Goal: Register for event/course

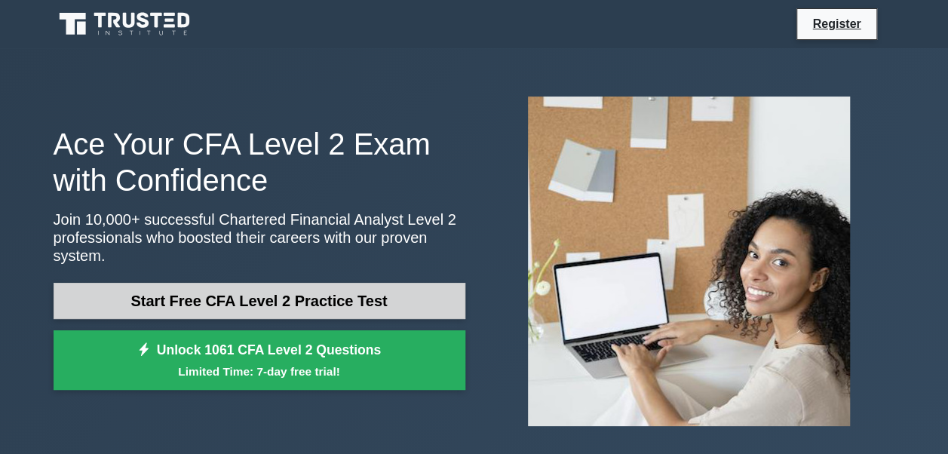
click at [273, 283] on link "Start Free CFA Level 2 Practice Test" at bounding box center [260, 301] width 412 height 36
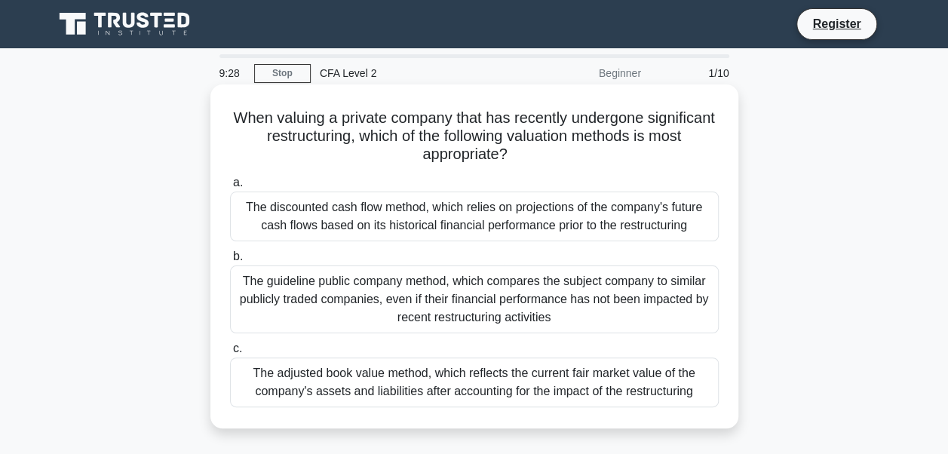
click at [488, 377] on div "The adjusted book value method, which reflects the current fair market value of…" at bounding box center [474, 382] width 488 height 50
click at [230, 354] on input "c. The adjusted book value method, which reflects the current fair market value…" at bounding box center [230, 349] width 0 height 10
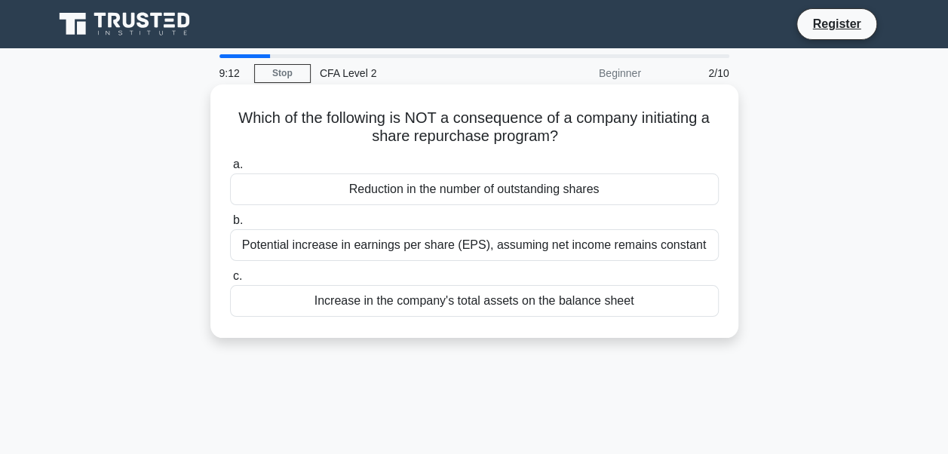
click at [456, 303] on div "Increase in the company's total assets on the balance sheet" at bounding box center [474, 301] width 488 height 32
click at [230, 281] on input "c. Increase in the company's total assets on the balance sheet" at bounding box center [230, 276] width 0 height 10
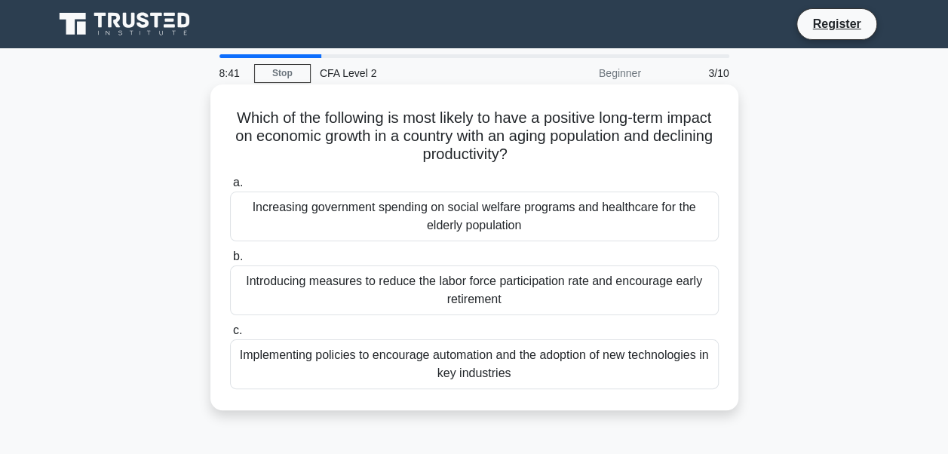
click at [476, 359] on div "Implementing policies to encourage automation and the adoption of new technolog…" at bounding box center [474, 364] width 488 height 50
click at [230, 335] on input "c. Implementing policies to encourage automation and the adoption of new techno…" at bounding box center [230, 331] width 0 height 10
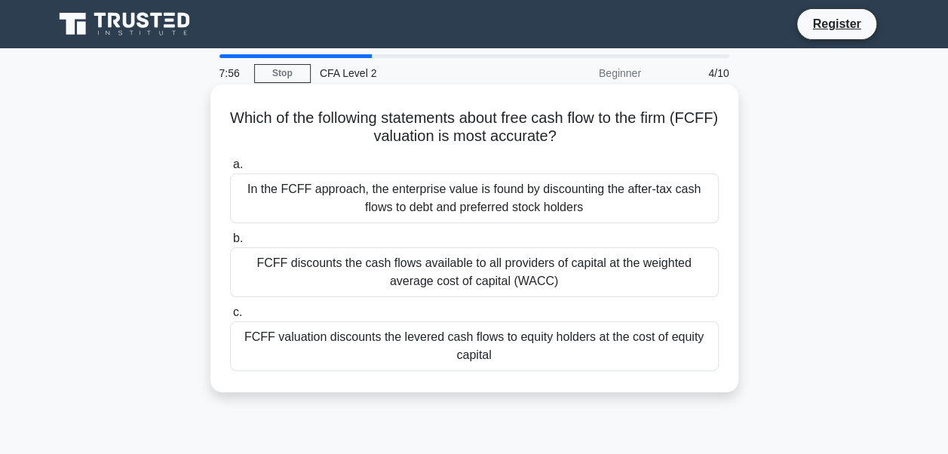
click at [433, 262] on div "FCFF discounts the cash flows available to all providers of capital at the weig…" at bounding box center [474, 272] width 488 height 50
click at [230, 243] on input "b. FCFF discounts the cash flows available to all providers of capital at the w…" at bounding box center [230, 239] width 0 height 10
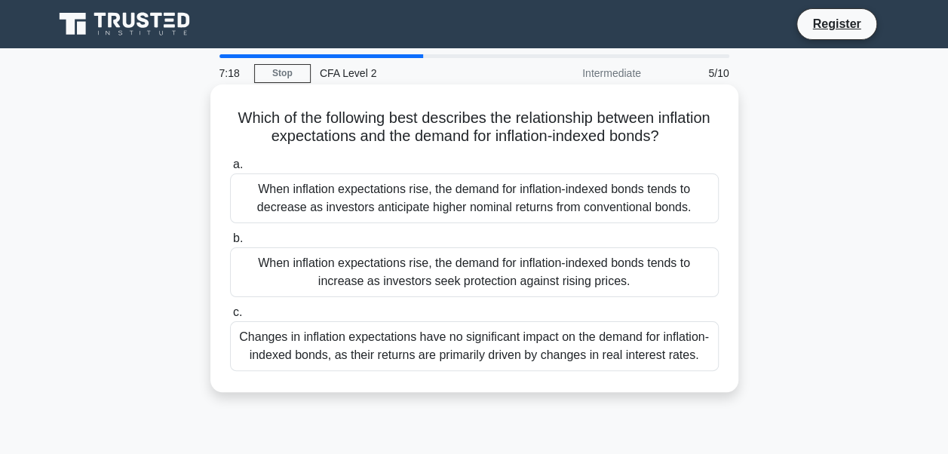
click at [505, 263] on div "When inflation expectations rise, the demand for inflation-indexed bonds tends …" at bounding box center [474, 272] width 488 height 50
click at [230, 243] on input "b. When inflation expectations rise, the demand for inflation-indexed bonds ten…" at bounding box center [230, 239] width 0 height 10
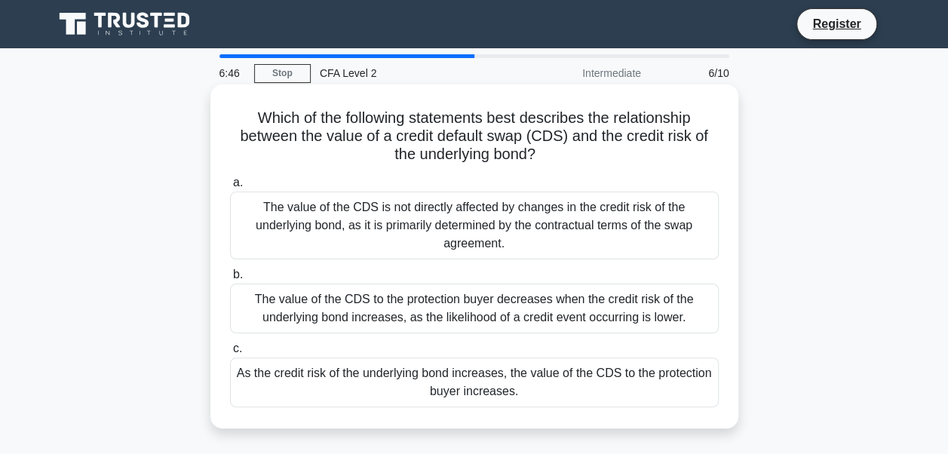
click at [388, 396] on div "As the credit risk of the underlying bond increases, the value of the CDS to th…" at bounding box center [474, 382] width 488 height 50
click at [230, 354] on input "c. As the credit risk of the underlying bond increases, the value of the CDS to…" at bounding box center [230, 349] width 0 height 10
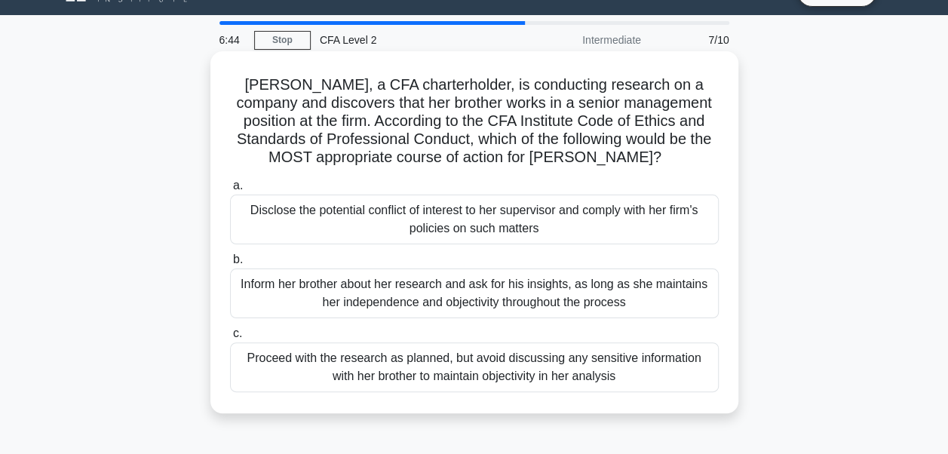
scroll to position [32, 0]
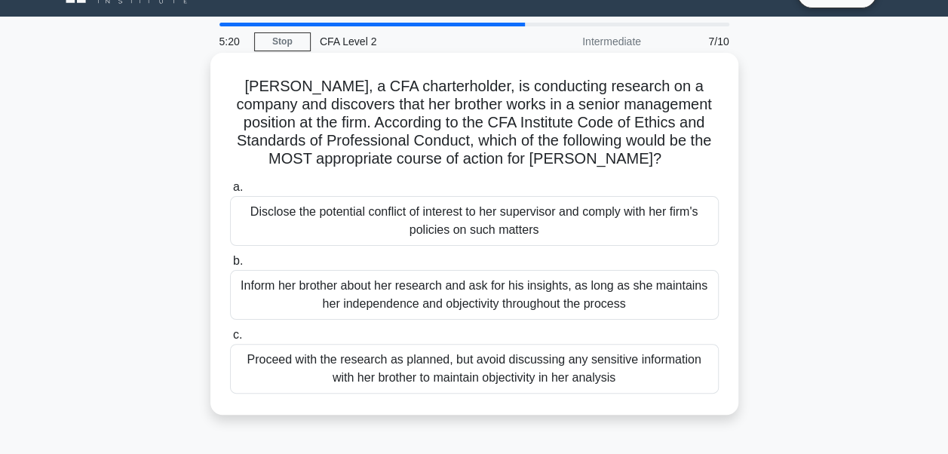
click at [403, 216] on div "Disclose the potential conflict of interest to her supervisor and comply with h…" at bounding box center [474, 221] width 488 height 50
click at [230, 192] on input "a. Disclose the potential conflict of interest to her supervisor and comply wit…" at bounding box center [230, 187] width 0 height 10
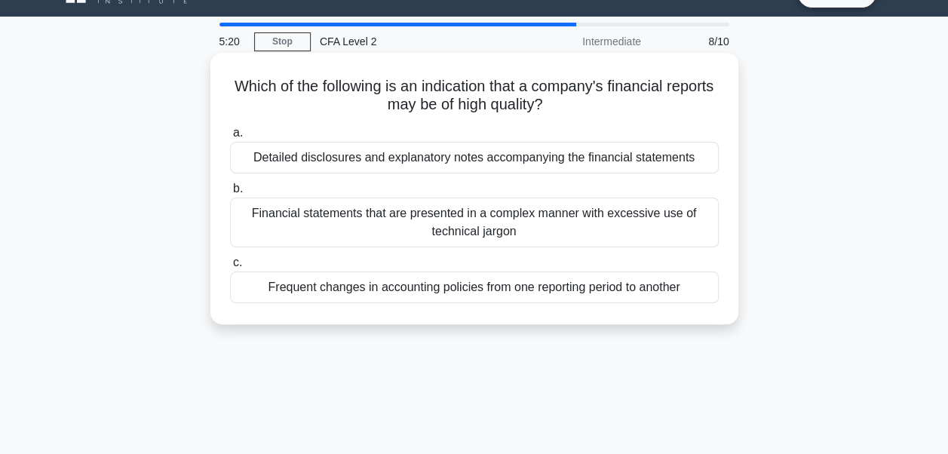
scroll to position [0, 0]
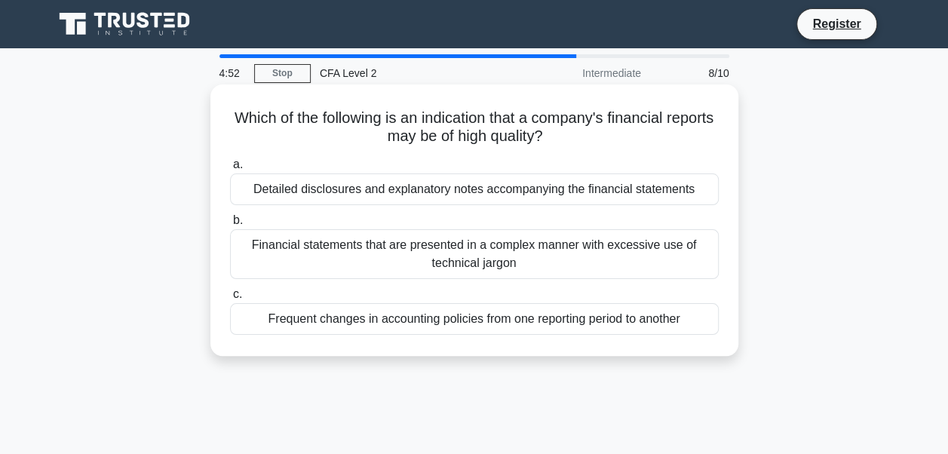
click at [418, 199] on div "Detailed disclosures and explanatory notes accompanying the financial statements" at bounding box center [474, 189] width 488 height 32
click at [230, 170] on input "a. Detailed disclosures and explanatory notes accompanying the financial statem…" at bounding box center [230, 165] width 0 height 10
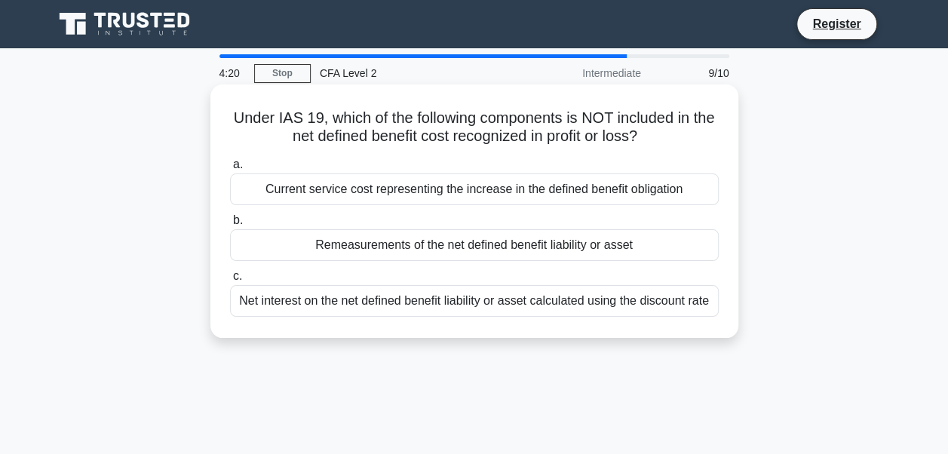
click at [454, 253] on div "Remeasurements of the net defined benefit liability or asset" at bounding box center [474, 245] width 488 height 32
click at [230, 225] on input "b. Remeasurements of the net defined benefit liability or asset" at bounding box center [230, 221] width 0 height 10
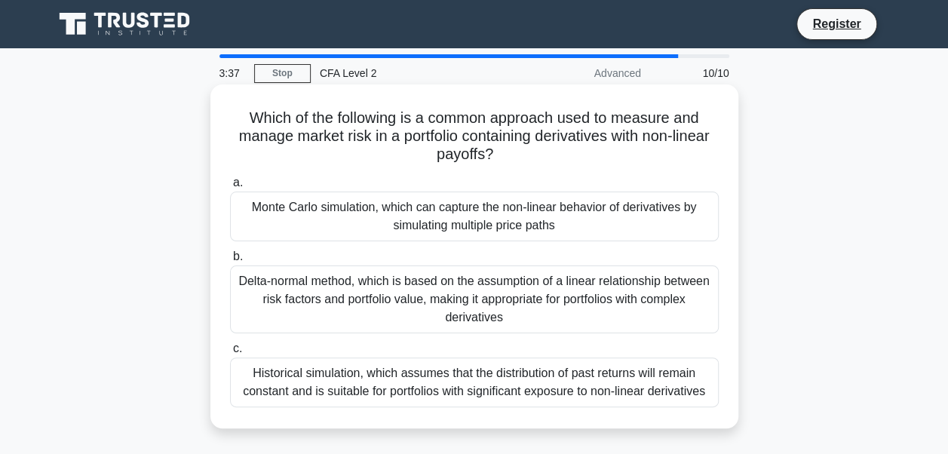
click at [492, 297] on div "Delta-normal method, which is based on the assumption of a linear relationship …" at bounding box center [474, 299] width 488 height 68
click at [230, 262] on input "b. Delta-normal method, which is based on the assumption of a linear relationsh…" at bounding box center [230, 257] width 0 height 10
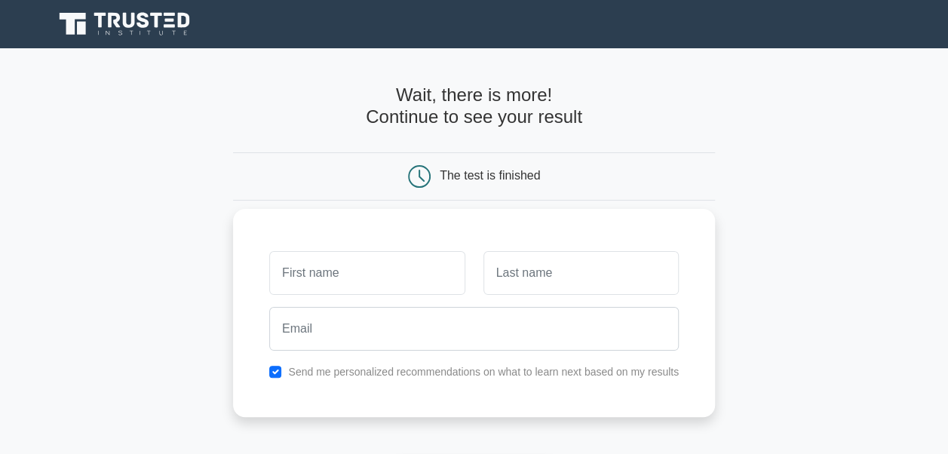
click at [321, 261] on input "text" at bounding box center [366, 273] width 195 height 44
type input "[PERSON_NAME]"
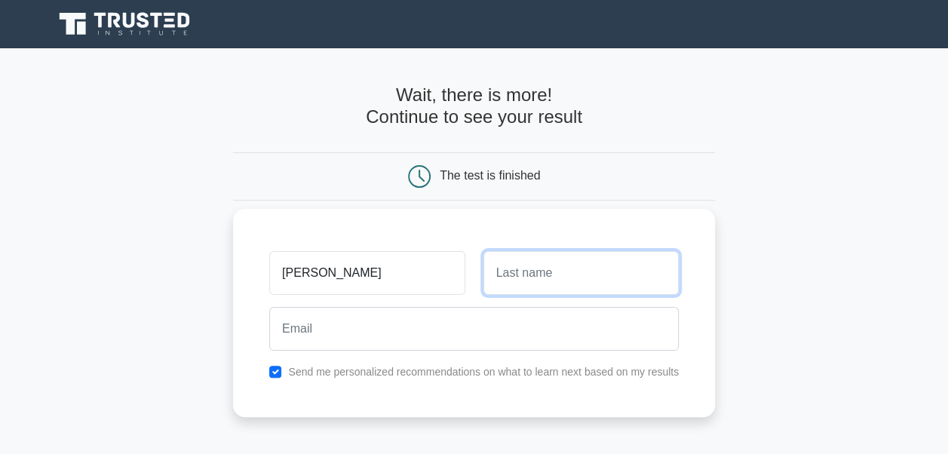
click at [485, 288] on input "text" at bounding box center [580, 273] width 195 height 44
type input "[PERSON_NAME]"
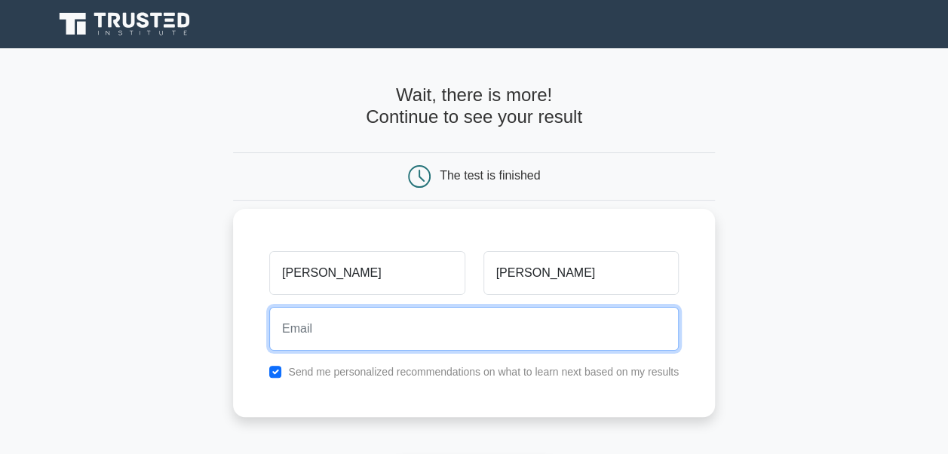
click at [447, 318] on input "email" at bounding box center [473, 329] width 409 height 44
type input "[EMAIL_ADDRESS][DOMAIN_NAME]"
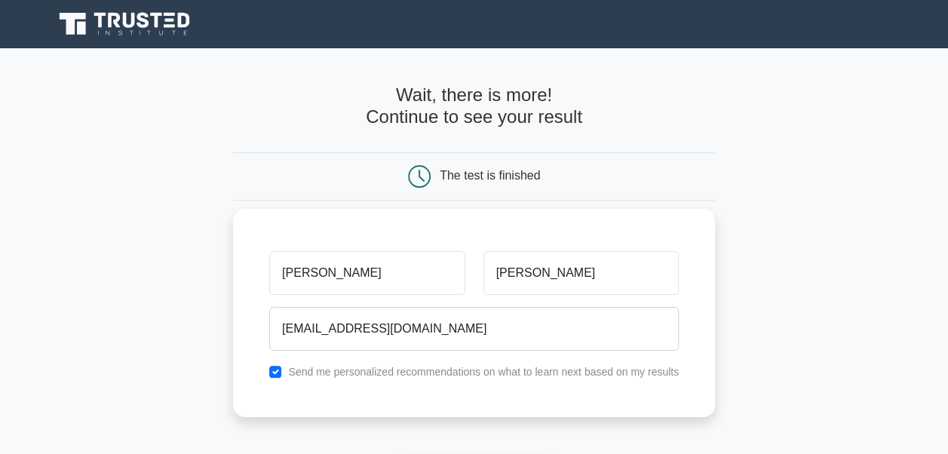
click at [285, 369] on div "Send me personalized recommendations on what to learn next based on my results" at bounding box center [473, 372] width 427 height 18
click at [284, 369] on div "Send me personalized recommendations on what to learn next based on my results" at bounding box center [473, 372] width 427 height 18
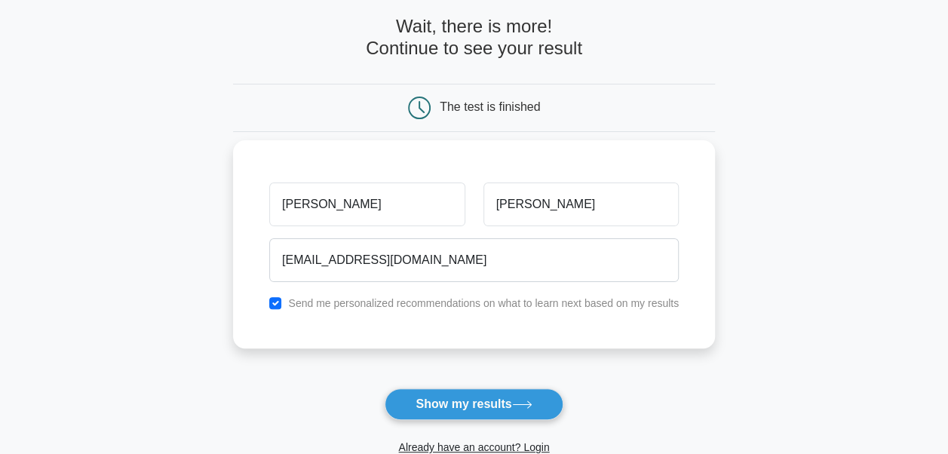
scroll to position [72, 0]
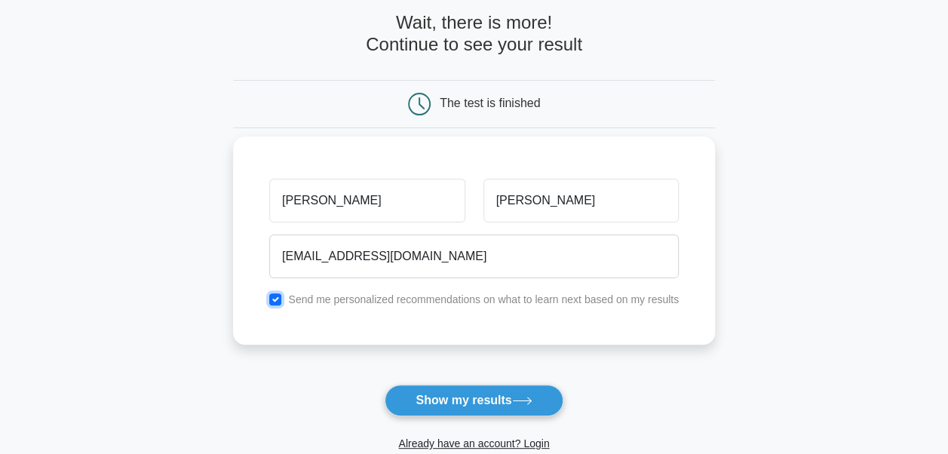
click at [274, 297] on input "checkbox" at bounding box center [275, 299] width 12 height 12
checkbox input "false"
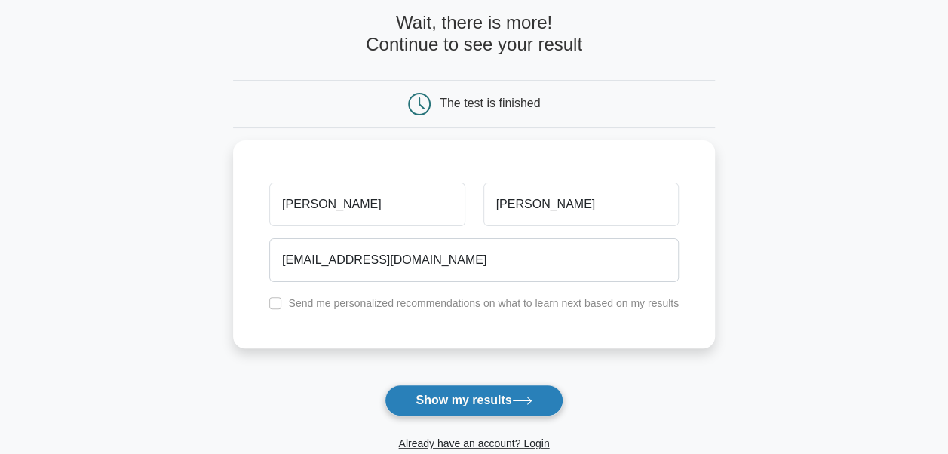
click at [516, 409] on button "Show my results" at bounding box center [473, 400] width 178 height 32
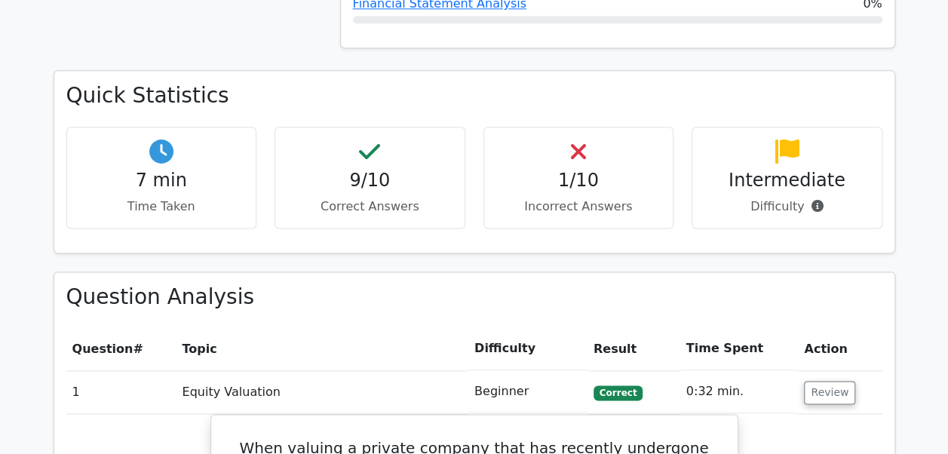
scroll to position [884, 0]
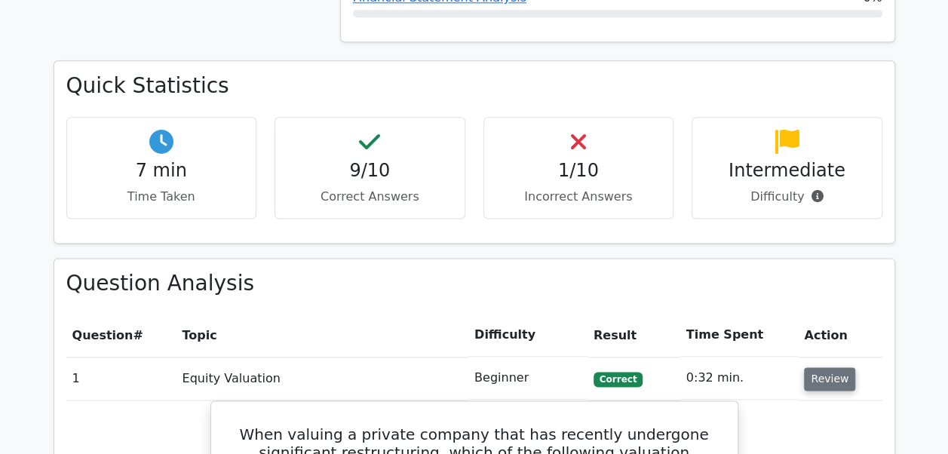
click at [807, 367] on button "Review" at bounding box center [829, 378] width 51 height 23
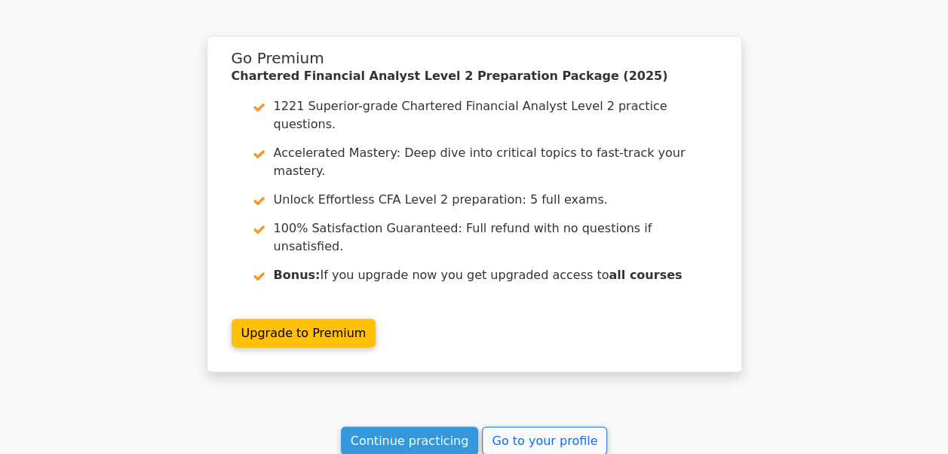
scroll to position [1820, 0]
